Goal: Transaction & Acquisition: Purchase product/service

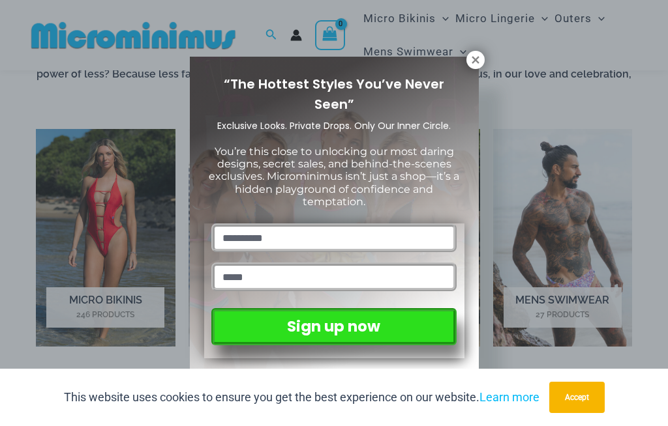
scroll to position [750, 0]
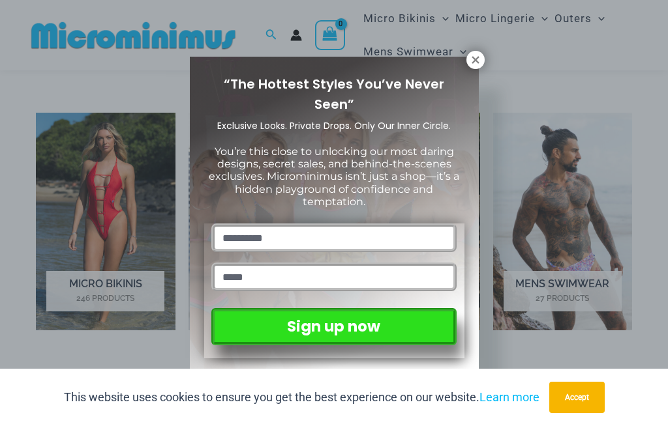
click at [479, 63] on icon at bounding box center [475, 60] width 12 height 12
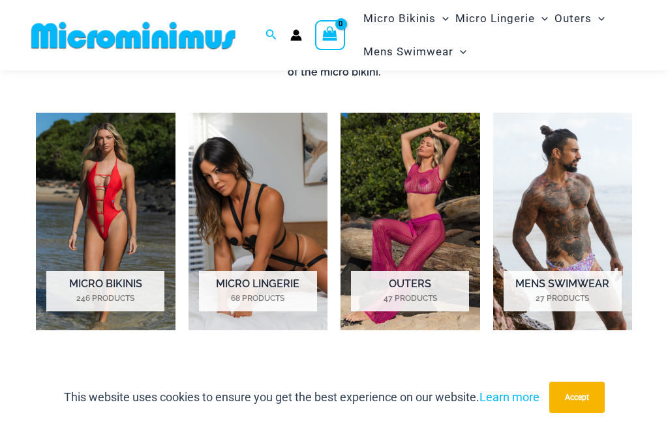
click at [269, 239] on img "Visit product category Micro Lingerie" at bounding box center [258, 222] width 140 height 218
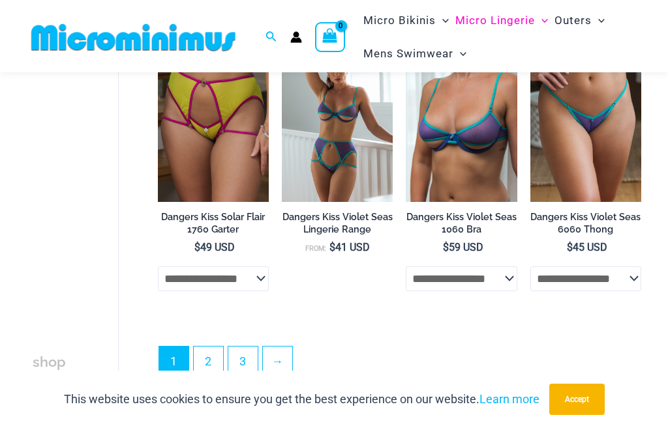
scroll to position [2338, 0]
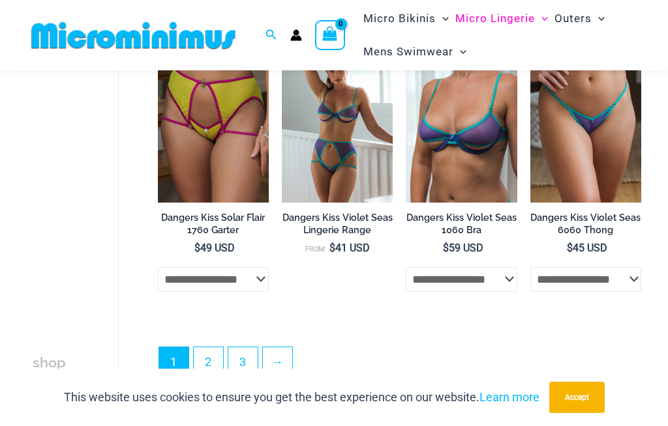
click at [250, 347] on link "3" at bounding box center [242, 361] width 29 height 29
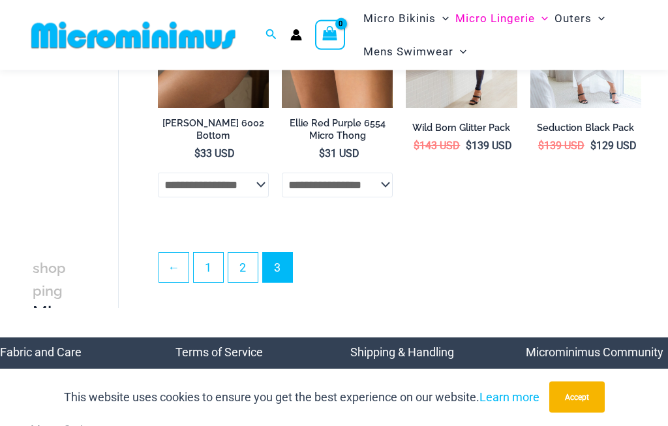
scroll to position [232, 0]
click at [252, 266] on link "2" at bounding box center [242, 267] width 29 height 29
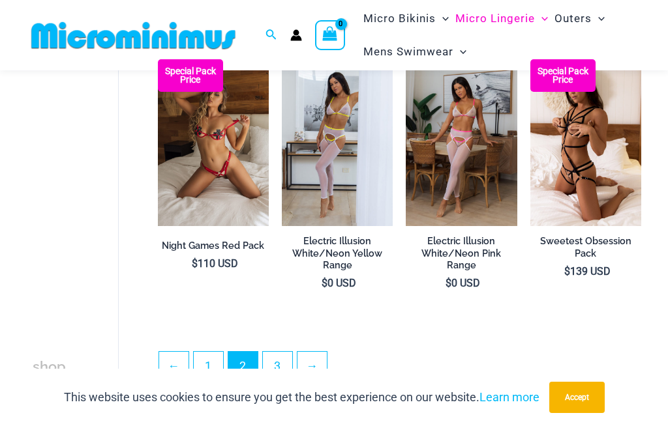
scroll to position [2228, 0]
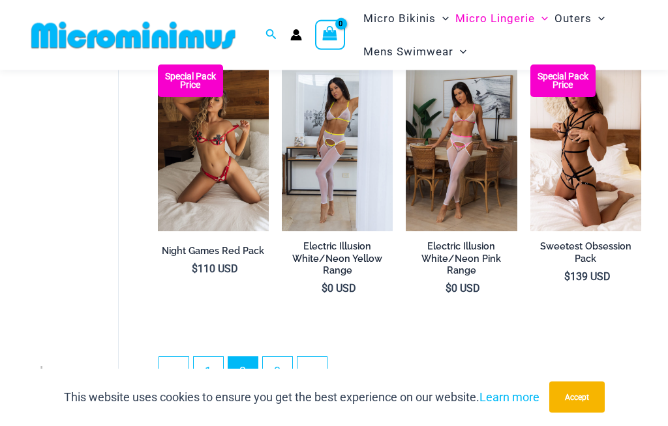
click at [530, 65] on img at bounding box center [530, 65] width 0 height 0
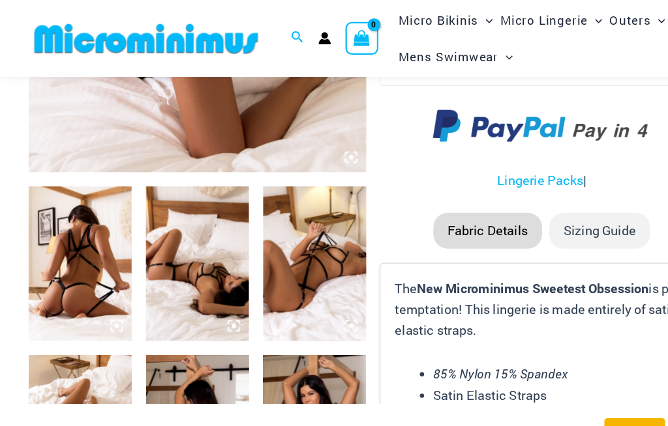
scroll to position [416, 0]
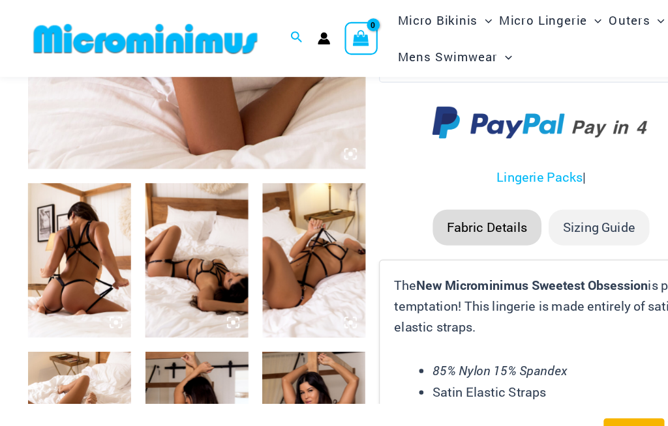
click at [100, 222] on img at bounding box center [73, 238] width 94 height 141
